Goal: Navigation & Orientation: Find specific page/section

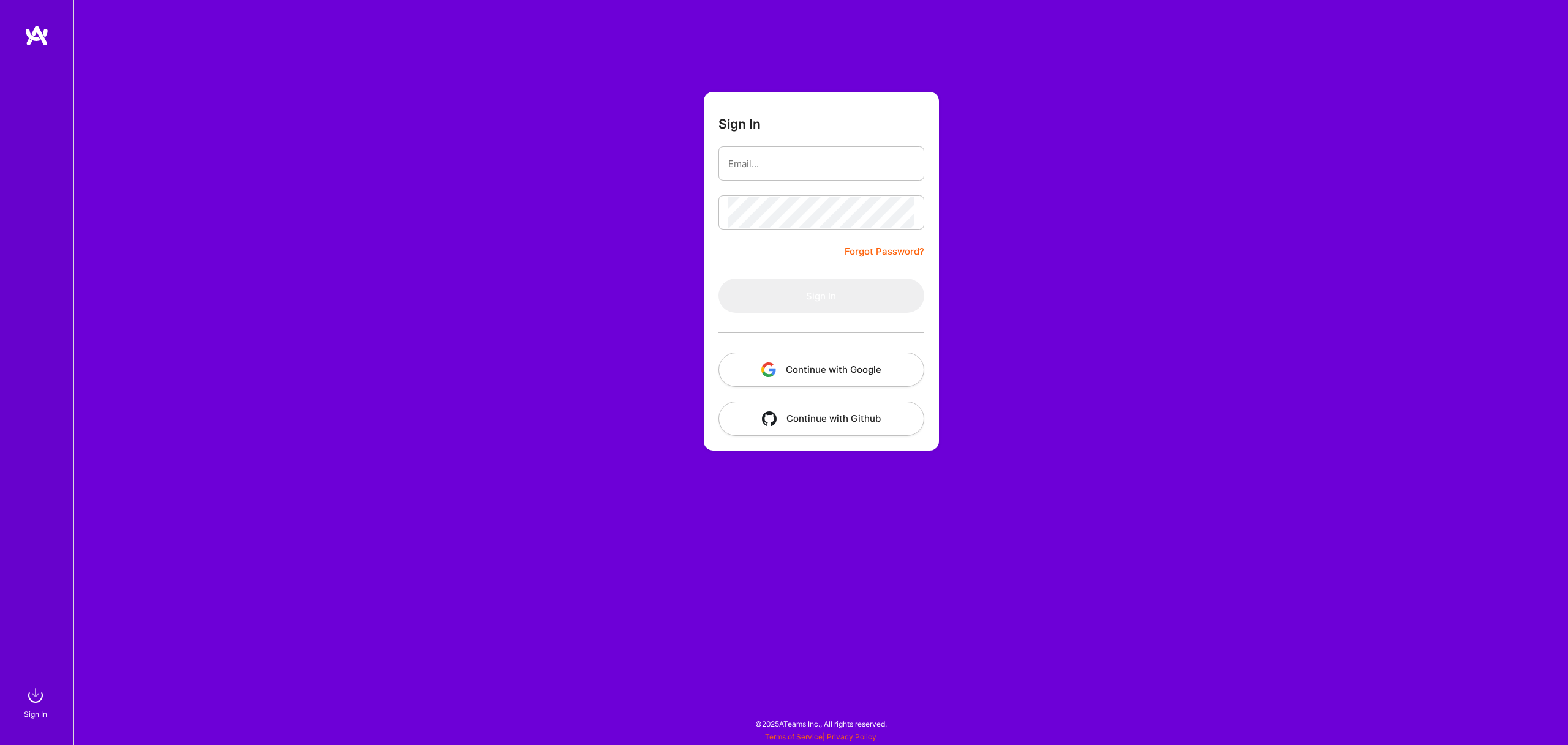
click at [824, 362] on button "Continue with Google" at bounding box center [822, 369] width 206 height 35
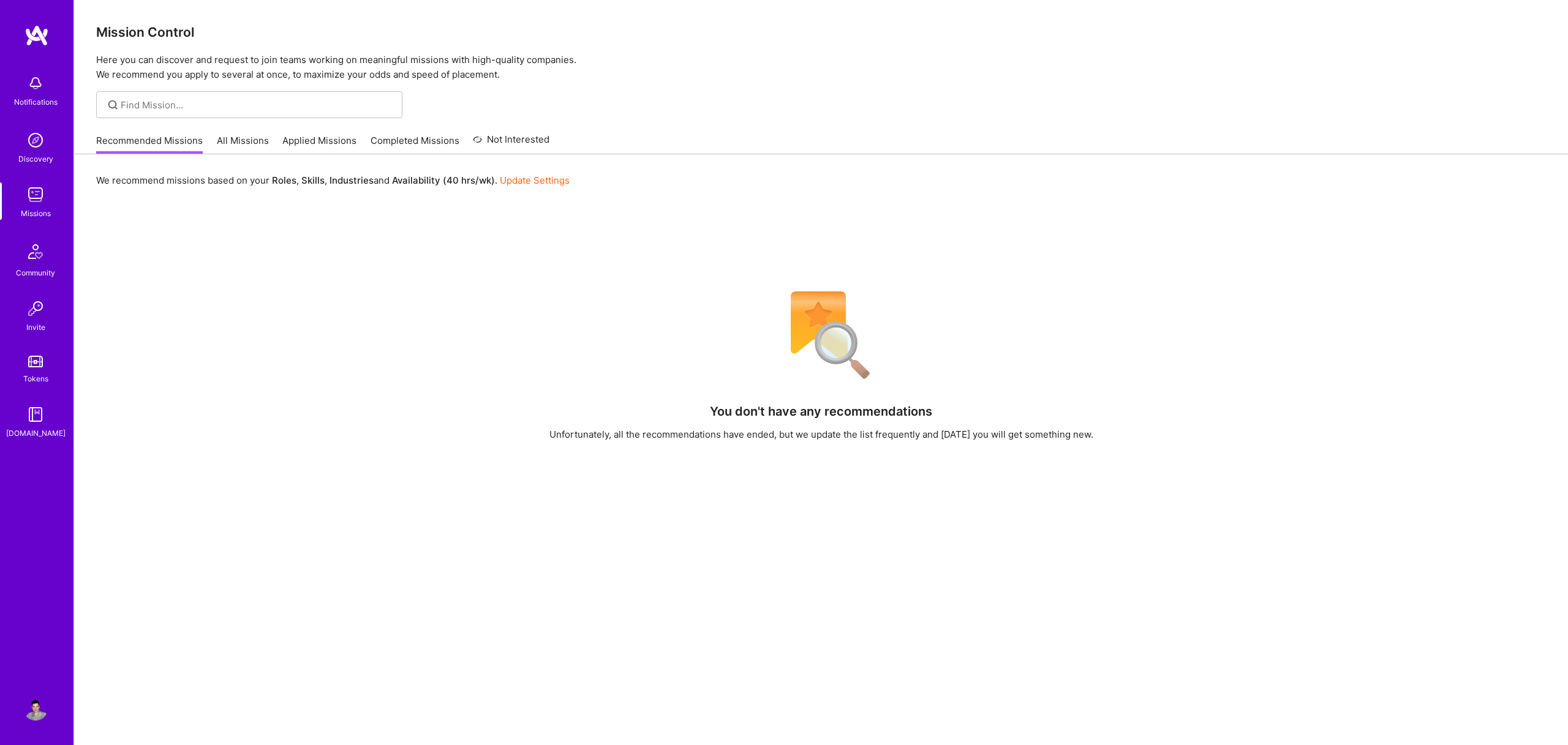
click at [327, 146] on link "Applied Missions" at bounding box center [319, 144] width 74 height 20
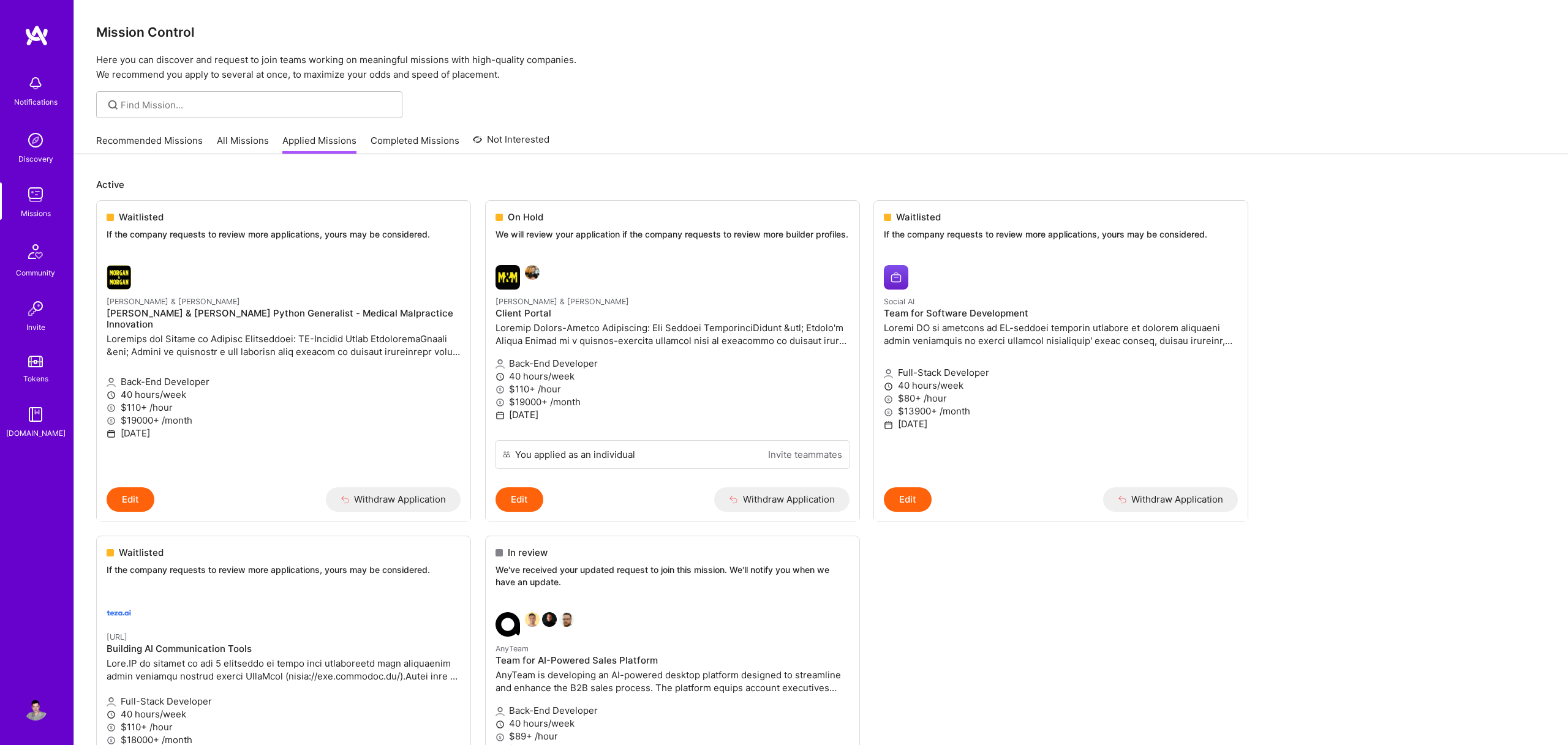
click at [161, 145] on link "Recommended Missions" at bounding box center [149, 144] width 106 height 20
